Goal: Information Seeking & Learning: Learn about a topic

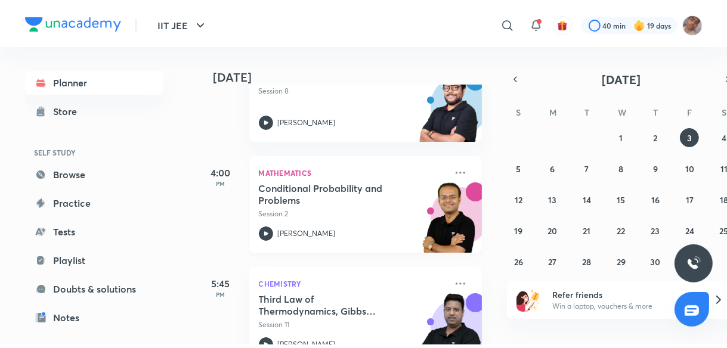
scroll to position [468, 0]
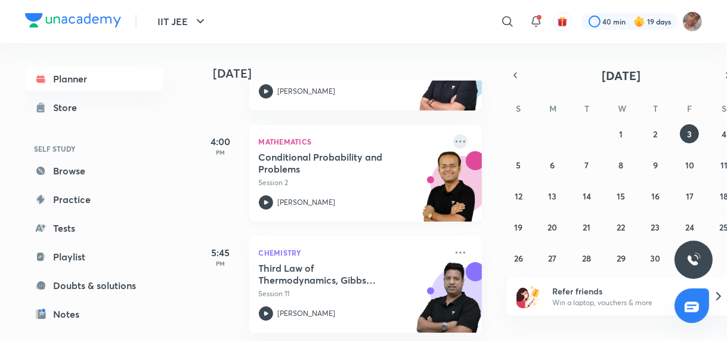
click at [453, 140] on icon at bounding box center [460, 141] width 14 height 14
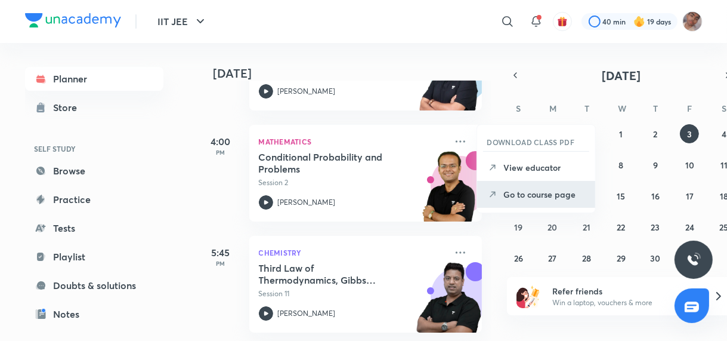
click at [524, 192] on p "Go to course page" at bounding box center [544, 194] width 82 height 13
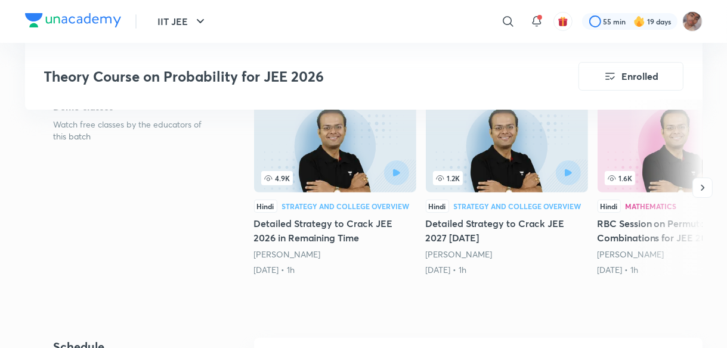
scroll to position [266, 0]
